Goal: Complete application form

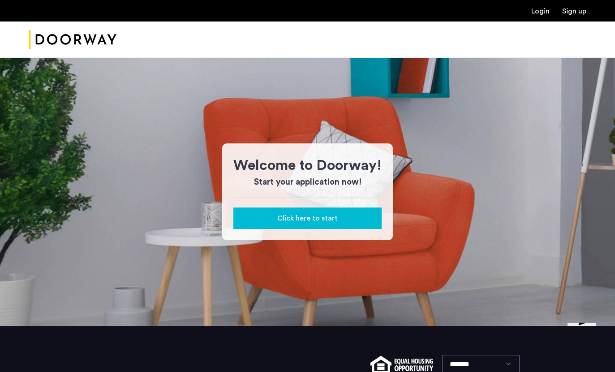
click at [372, 225] on button "Click here to start" at bounding box center [307, 218] width 148 height 22
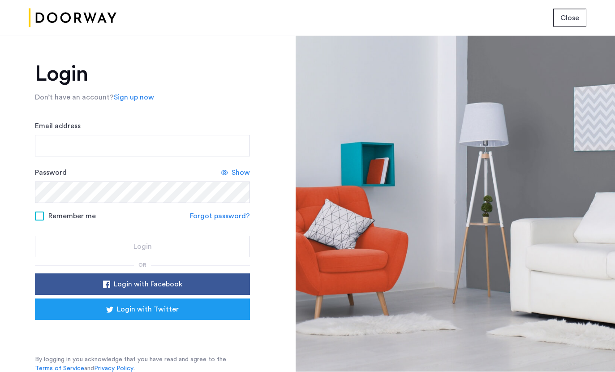
scroll to position [36, 0]
click at [190, 323] on div "Sign in with Google. Opens in new tab" at bounding box center [142, 333] width 179 height 20
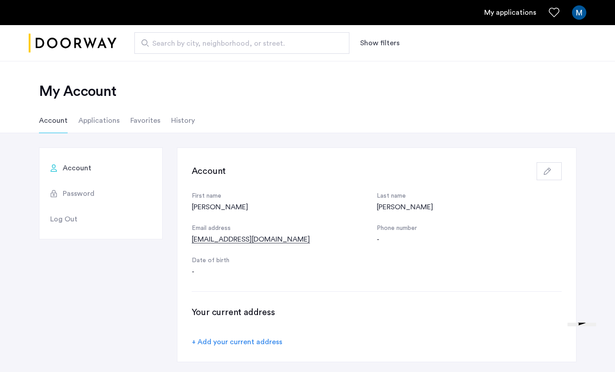
click at [106, 116] on li "Applications" at bounding box center [98, 120] width 41 height 25
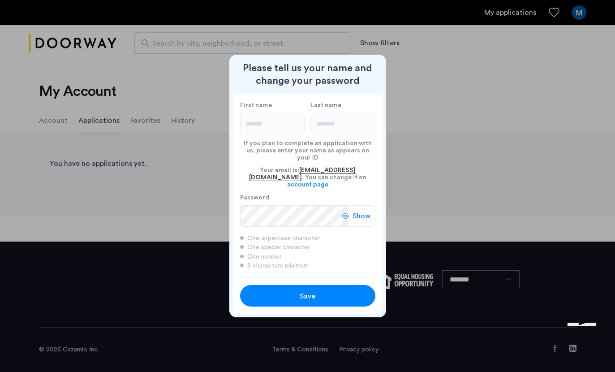
click at [361, 211] on span "Show" at bounding box center [362, 216] width 18 height 11
click at [343, 295] on button "Save" at bounding box center [307, 296] width 135 height 22
